Goal: Navigation & Orientation: Find specific page/section

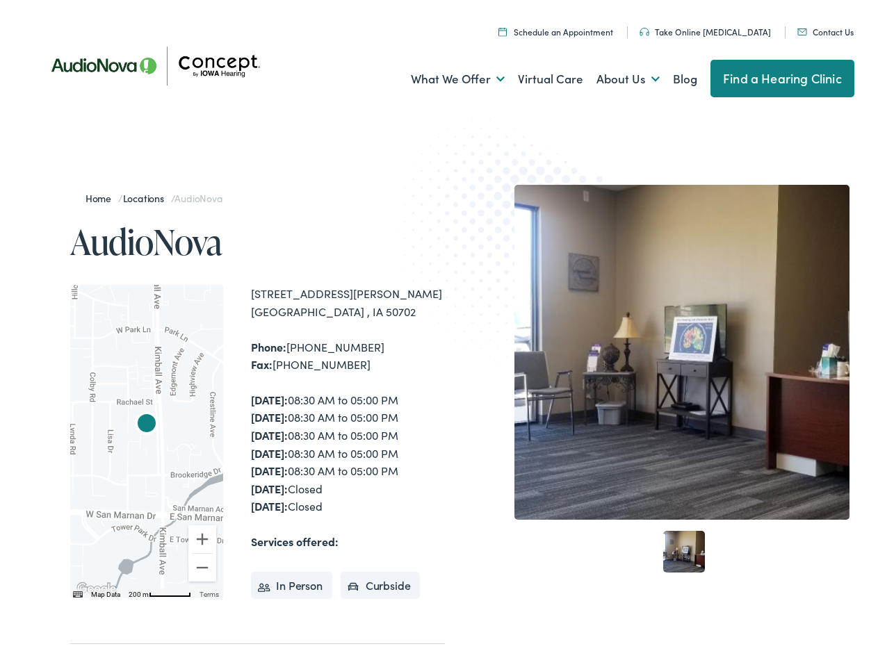
click at [439, 334] on img at bounding box center [515, 247] width 272 height 297
click at [445, 75] on link "What We Offer" at bounding box center [458, 74] width 94 height 51
click at [613, 75] on link "About Us" at bounding box center [627, 74] width 63 height 51
click at [147, 437] on img "AudioNova" at bounding box center [146, 420] width 33 height 33
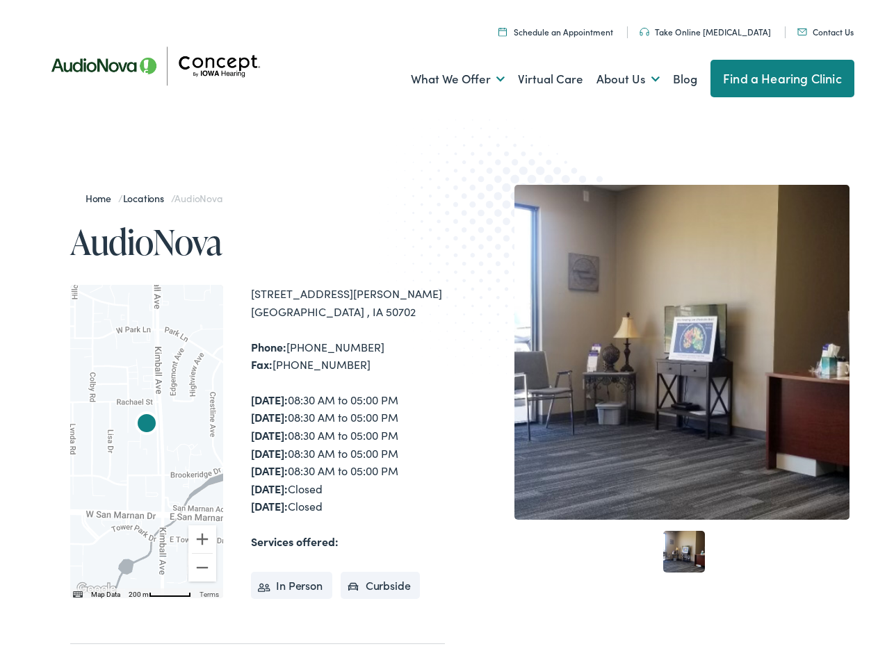
click at [147, 437] on img "AudioNova" at bounding box center [146, 420] width 33 height 33
click at [147, 421] on img "AudioNova" at bounding box center [146, 420] width 33 height 33
click at [202, 535] on button "Zoom in" at bounding box center [202, 535] width 28 height 28
click at [202, 564] on button "Zoom out" at bounding box center [202, 564] width 28 height 28
click at [76, 591] on img "Keyboard shortcuts" at bounding box center [78, 590] width 10 height 6
